Goal: Check status: Check status

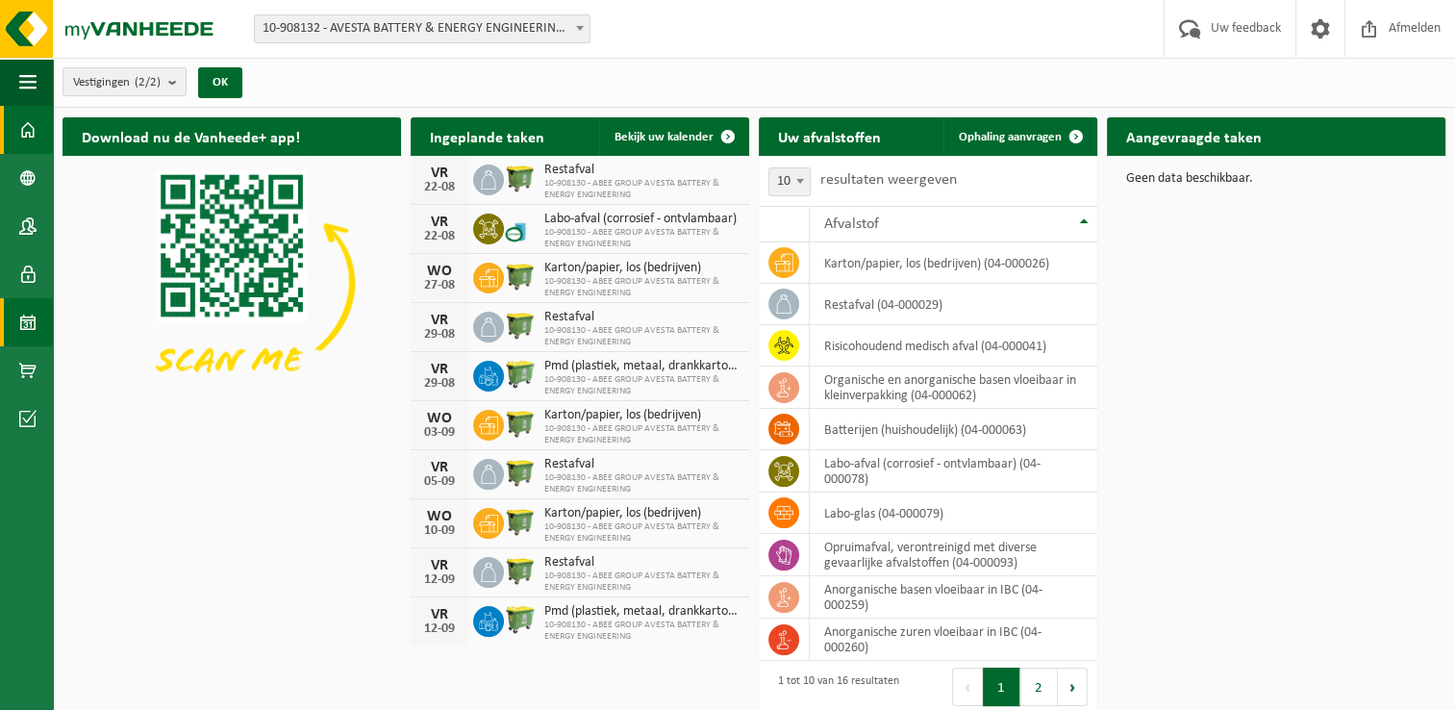
drag, startPoint x: 36, startPoint y: 321, endPoint x: 18, endPoint y: 315, distance: 18.2
click at [18, 315] on link "Kalender" at bounding box center [26, 322] width 53 height 48
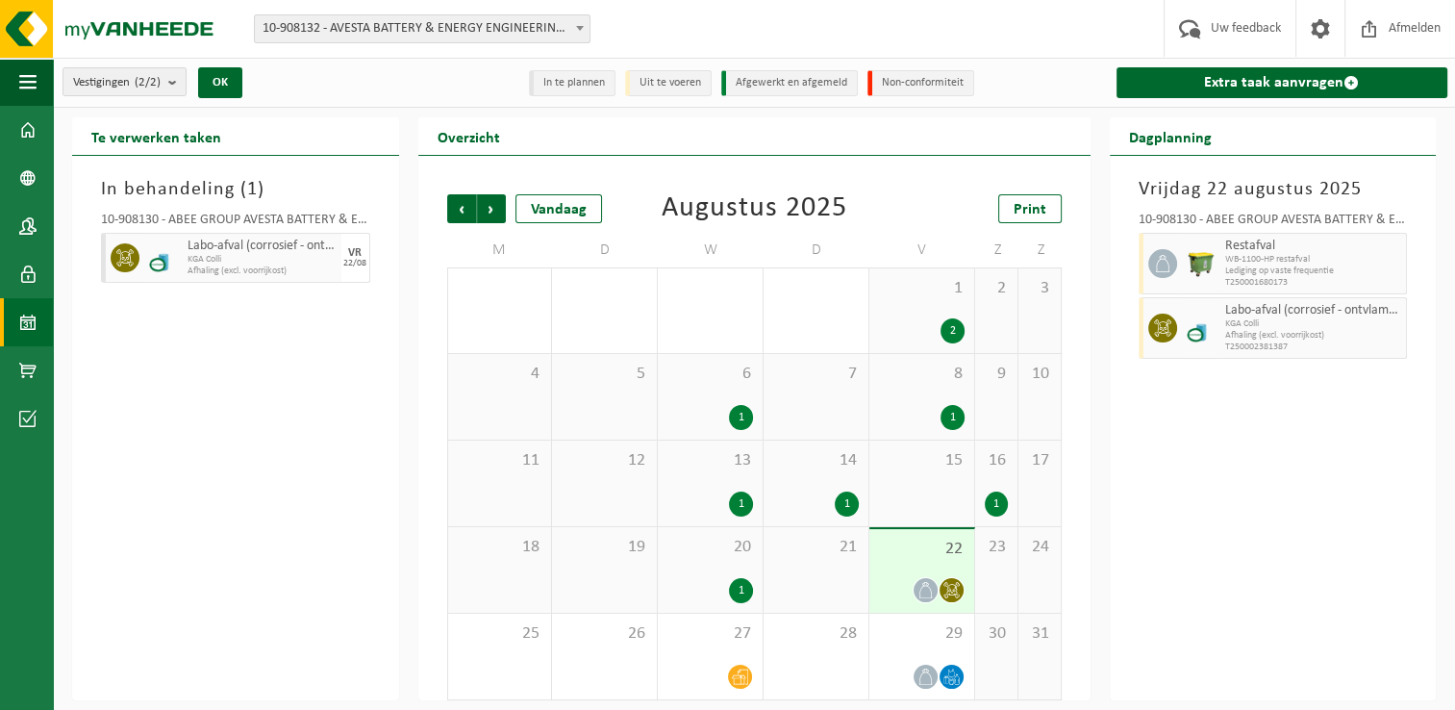
click at [939, 561] on div "22" at bounding box center [921, 571] width 105 height 84
click at [194, 249] on span "Labo-afval (corrosief - ontvlambaar)" at bounding box center [262, 246] width 149 height 15
click at [1239, 259] on span "WB-1100-HP restafval" at bounding box center [1313, 260] width 177 height 12
click at [918, 560] on div "22" at bounding box center [921, 571] width 105 height 84
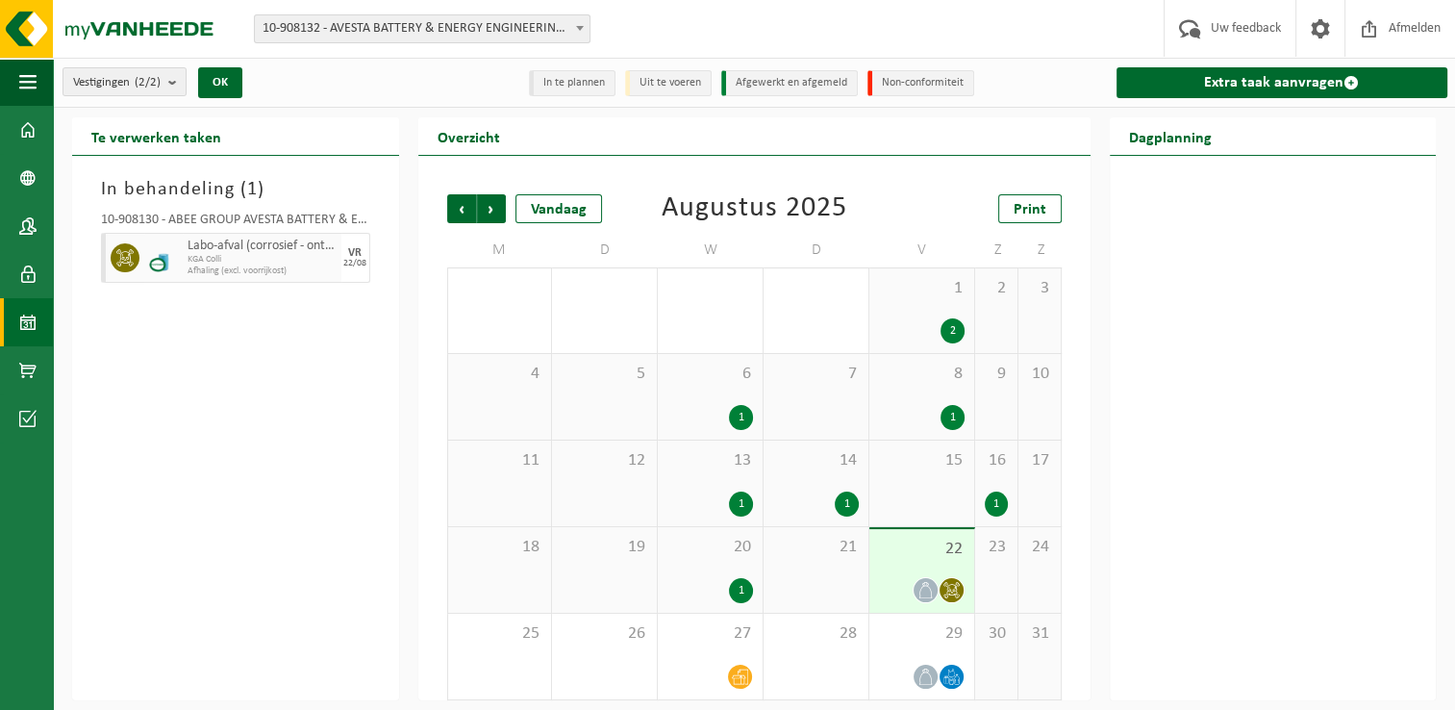
click at [918, 560] on div "22" at bounding box center [921, 571] width 105 height 84
